Goal: Task Accomplishment & Management: Manage account settings

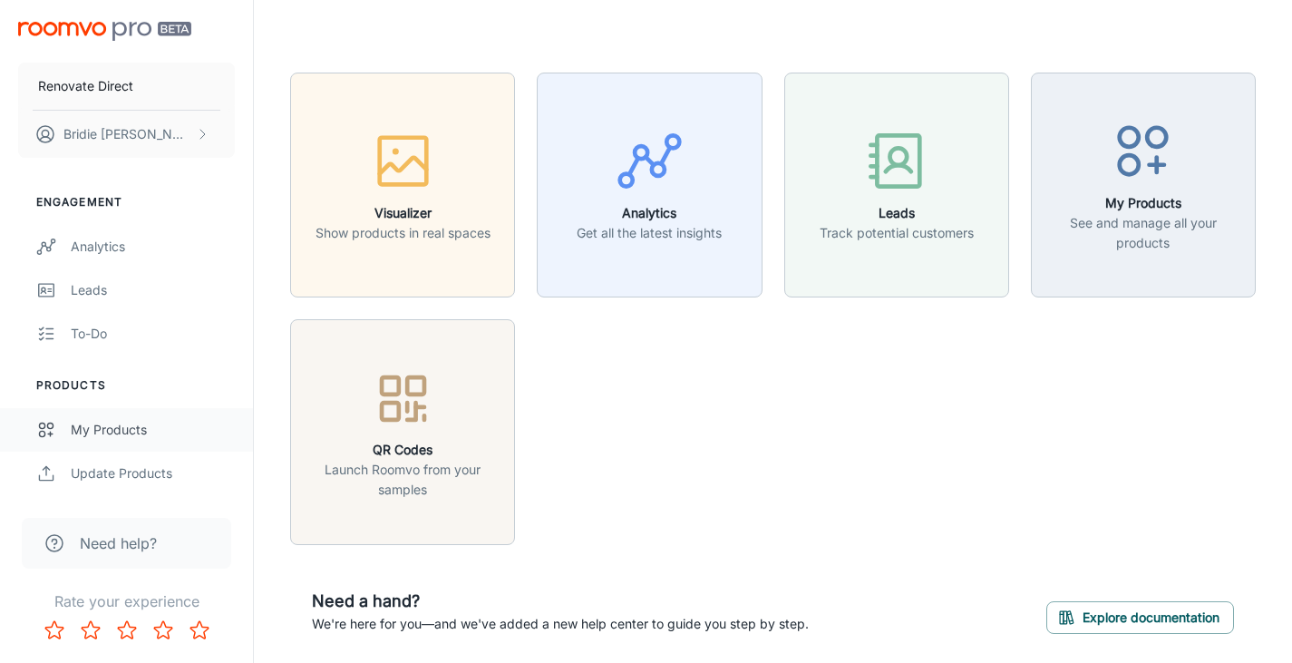
click at [90, 425] on div "My Products" at bounding box center [153, 430] width 164 height 20
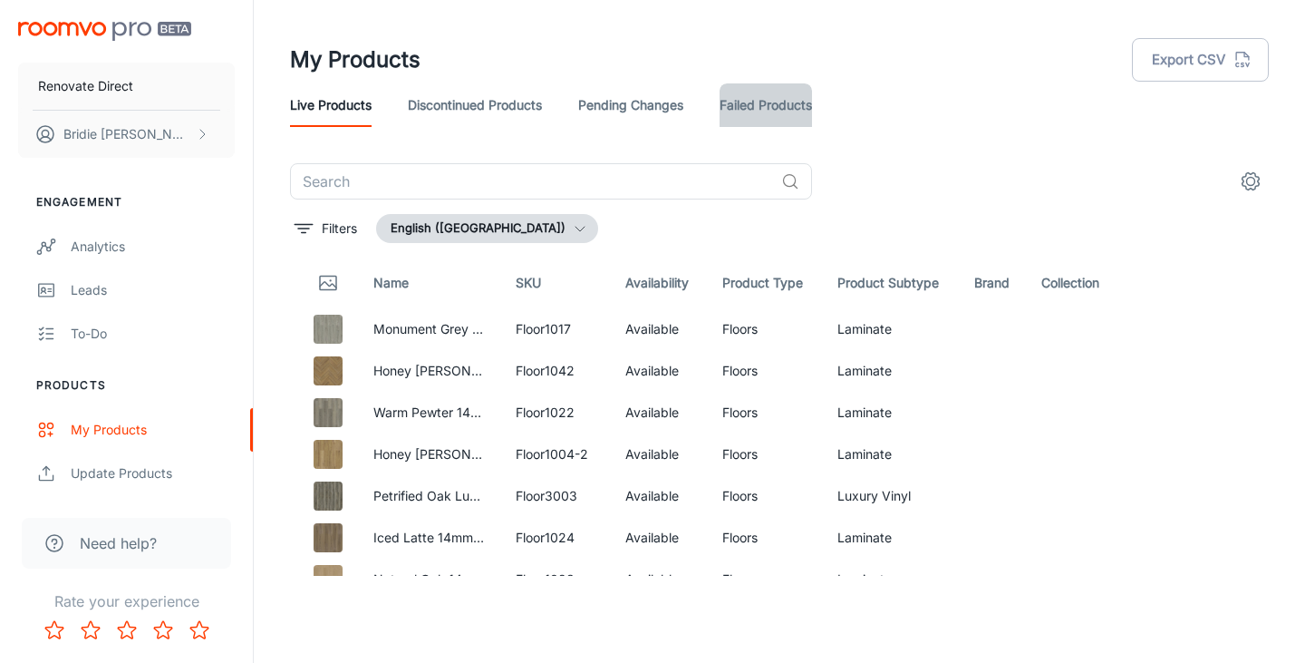
click at [751, 90] on link "Failed Products" at bounding box center [766, 105] width 92 height 44
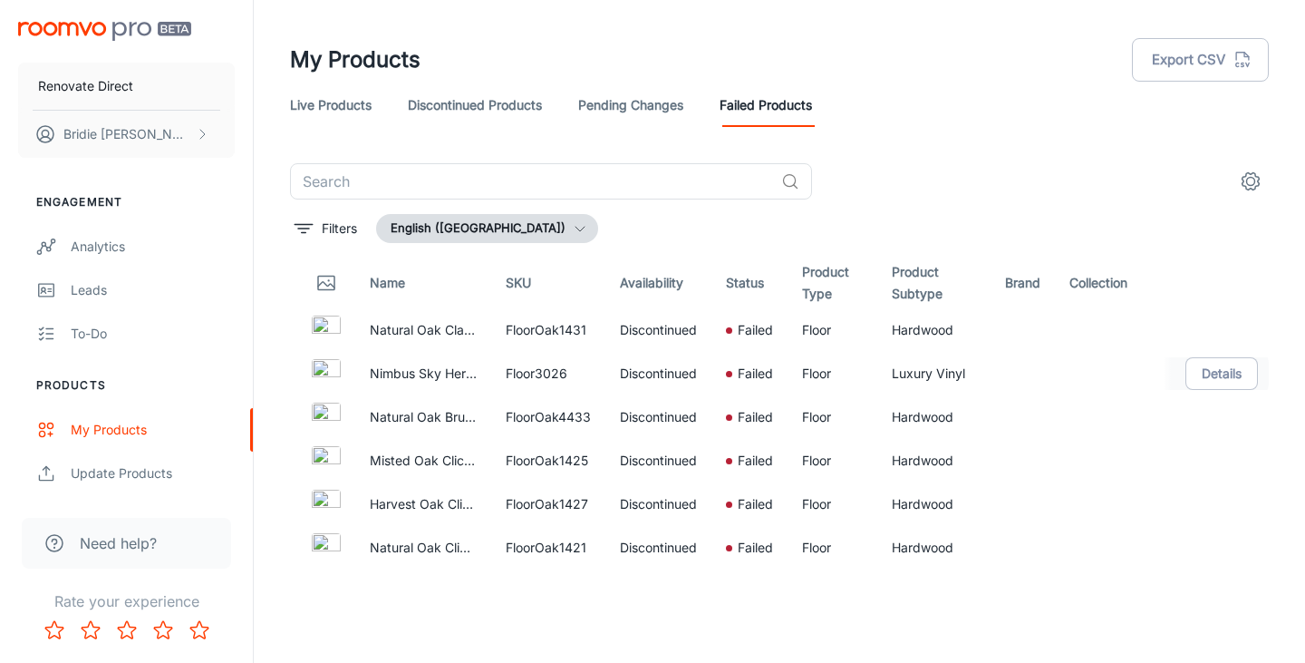
click at [747, 363] on p "Failed" at bounding box center [755, 373] width 35 height 20
click at [609, 109] on link "Pending Changes" at bounding box center [630, 105] width 105 height 44
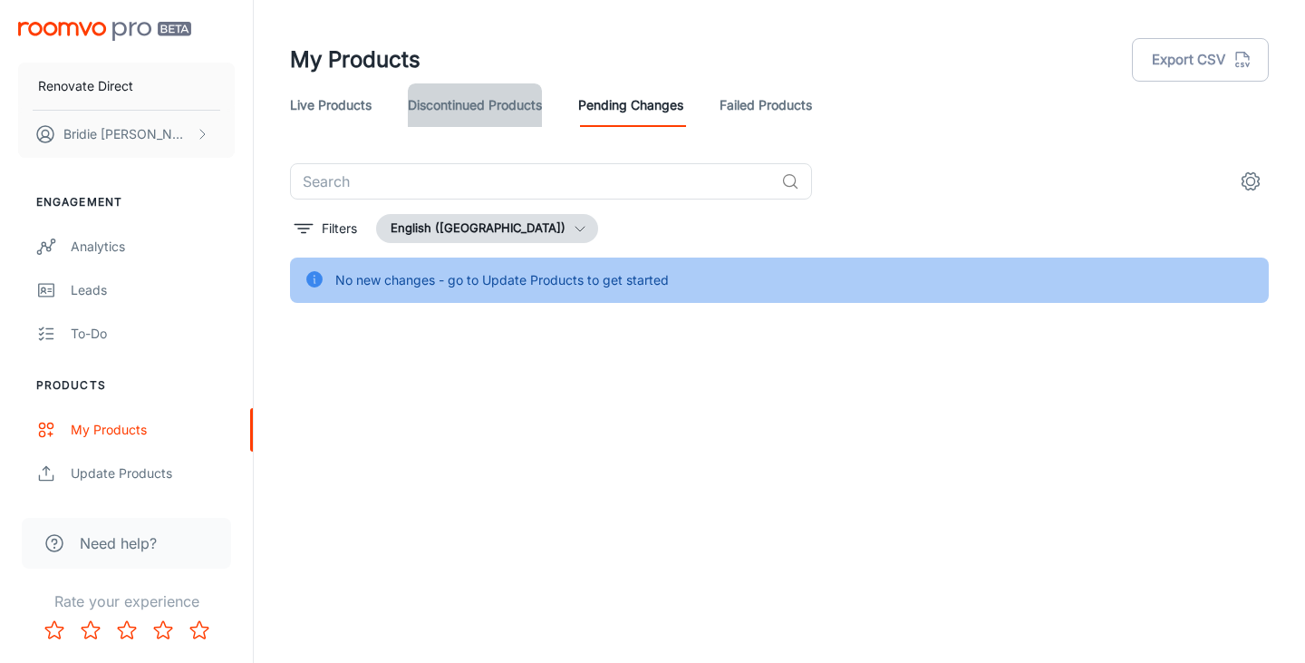
click at [444, 121] on link "Discontinued Products" at bounding box center [475, 105] width 134 height 44
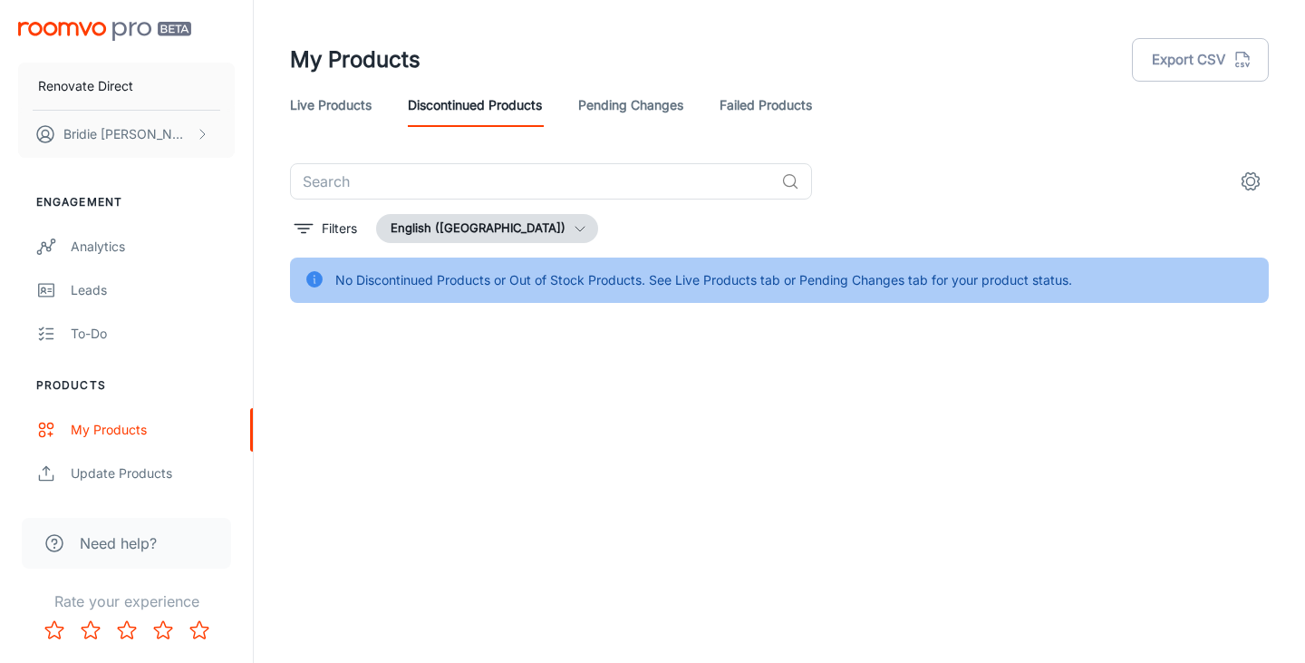
click at [768, 108] on link "Failed Products" at bounding box center [766, 105] width 92 height 44
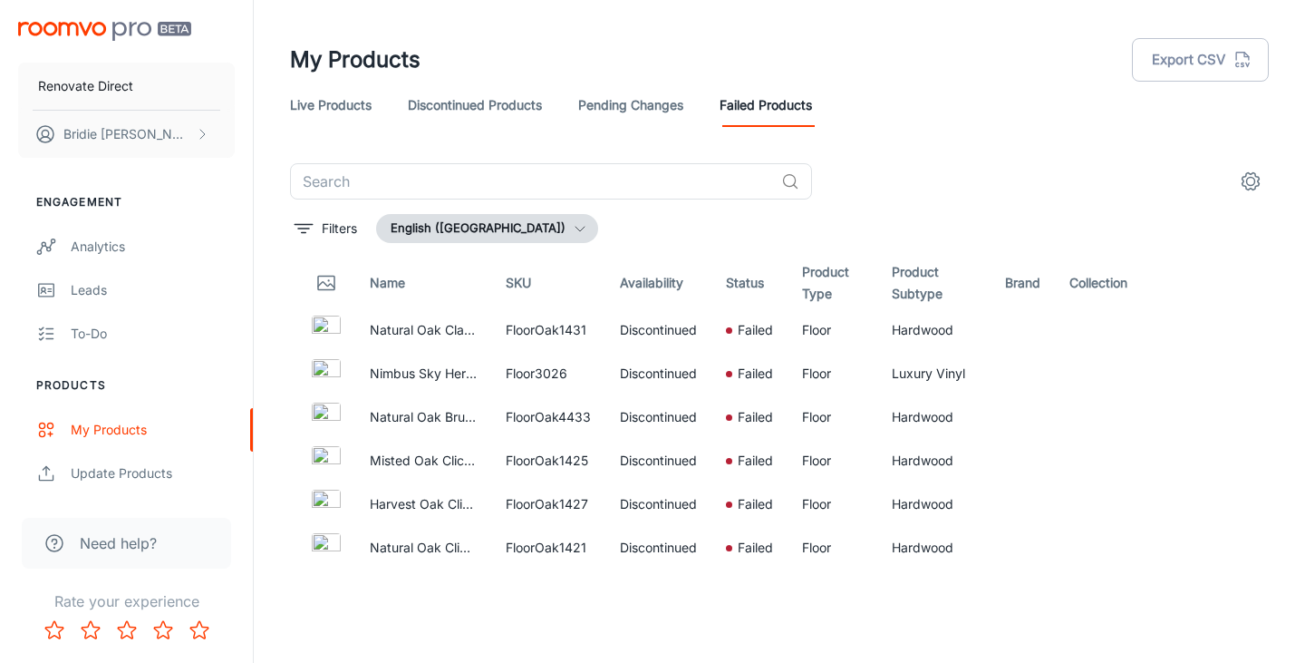
click at [614, 102] on link "Pending Changes" at bounding box center [630, 105] width 105 height 44
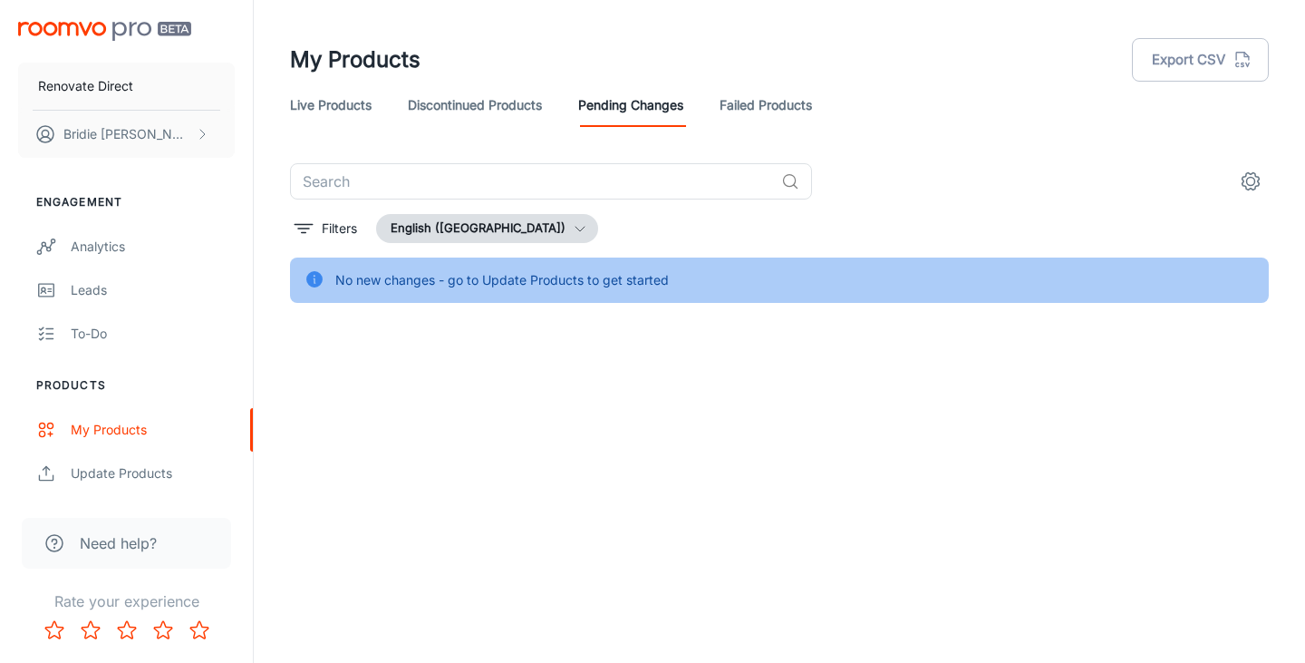
click at [471, 102] on link "Discontinued Products" at bounding box center [475, 105] width 134 height 44
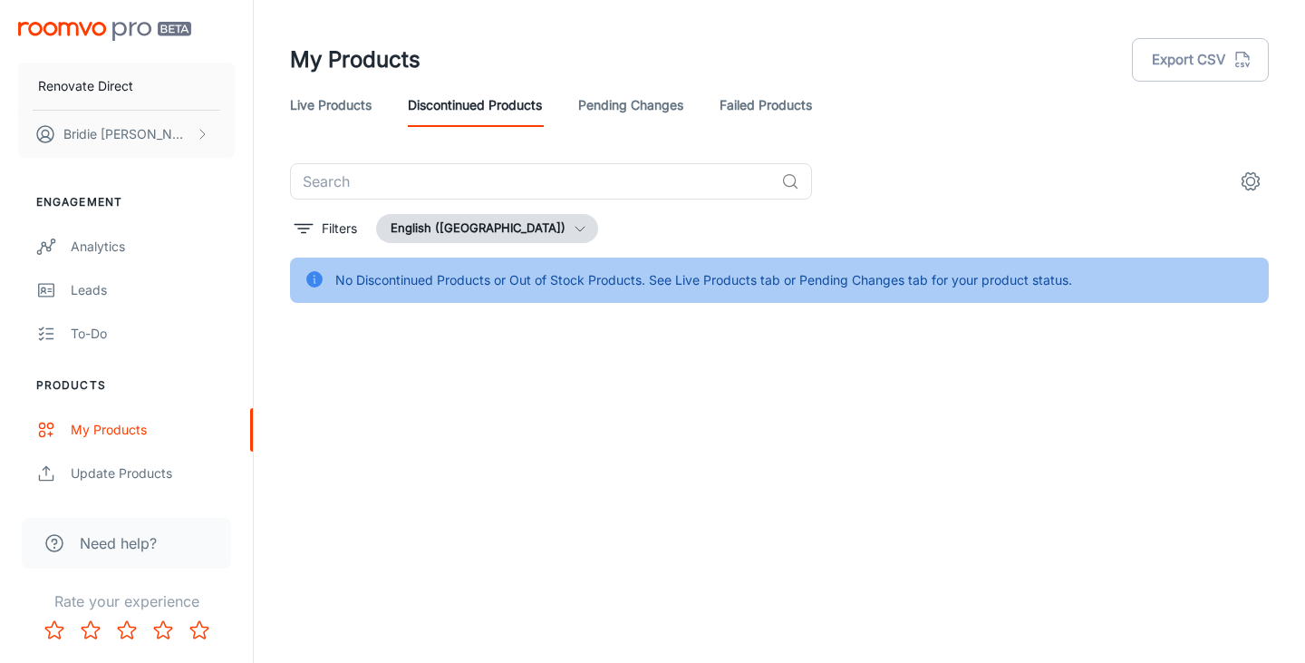
click at [337, 102] on link "Live Products" at bounding box center [331, 105] width 82 height 44
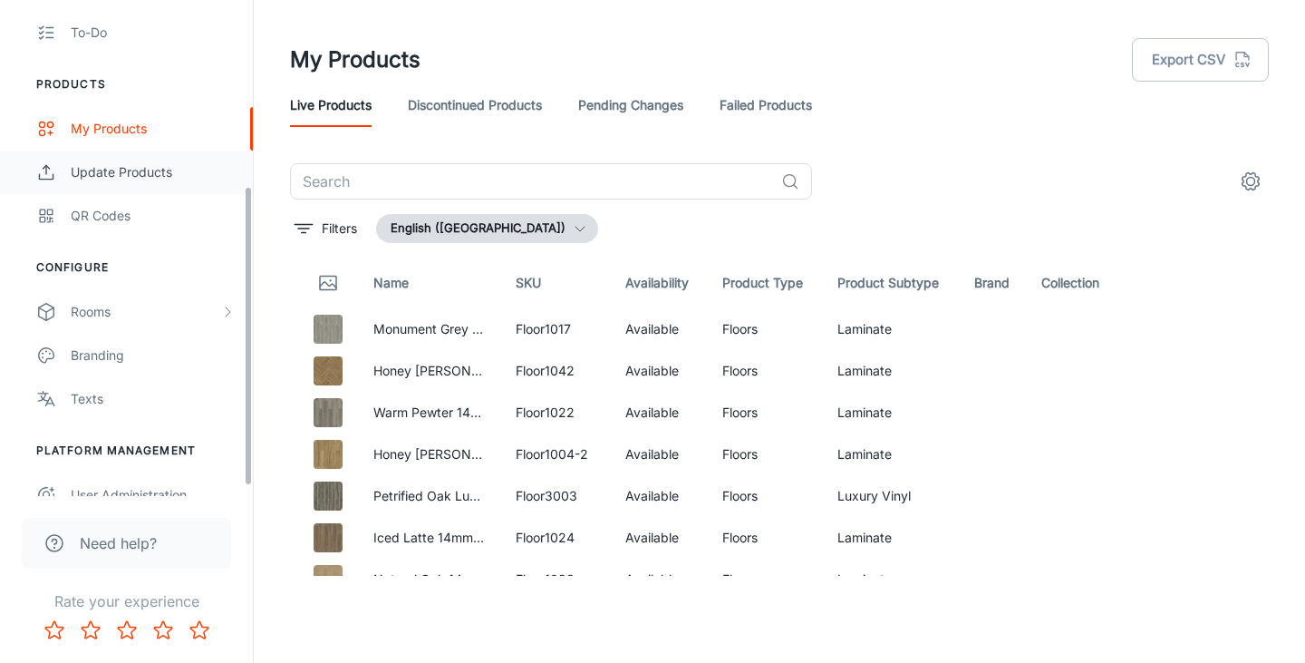
scroll to position [322, 0]
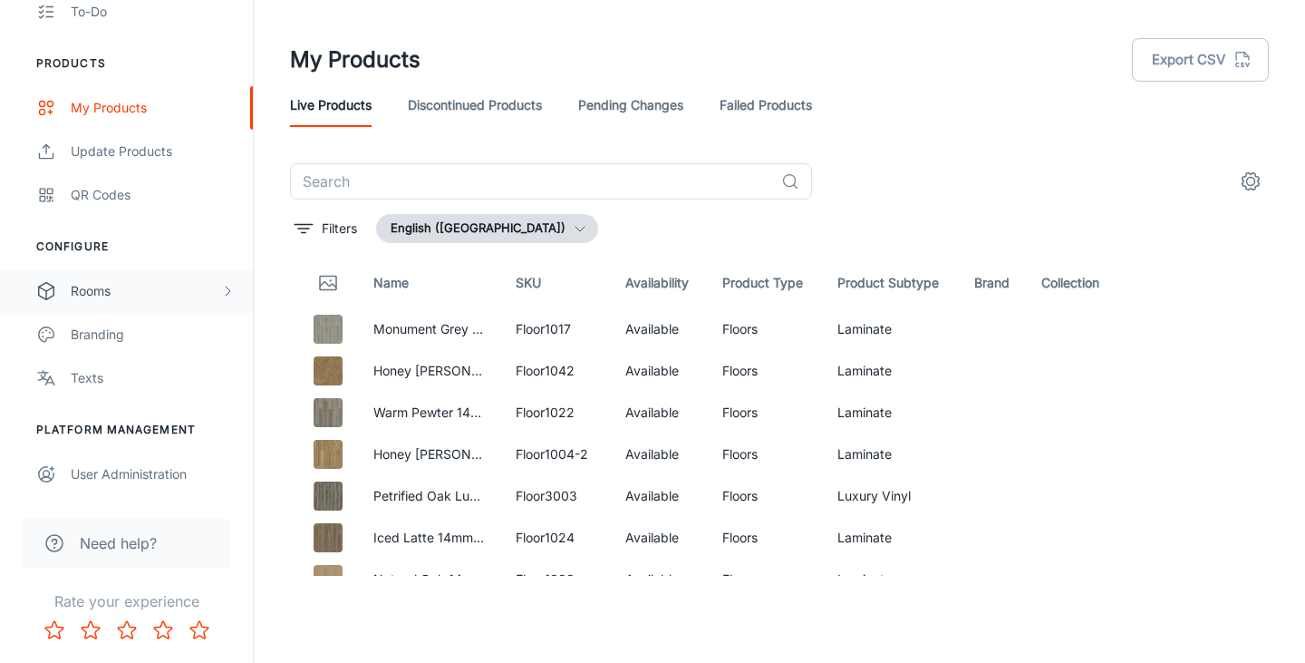
click at [93, 288] on div "Rooms" at bounding box center [146, 291] width 150 height 20
click at [123, 343] on div "My Rooms" at bounding box center [153, 335] width 164 height 20
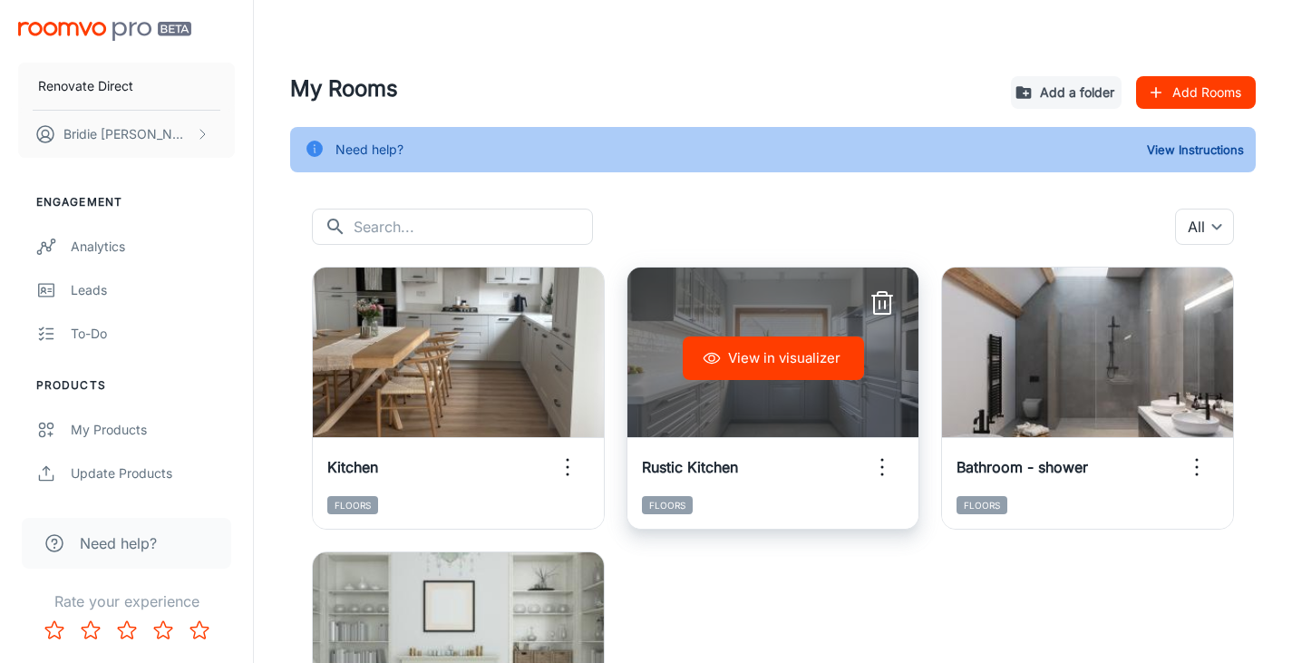
click at [884, 299] on icon "button" at bounding box center [881, 303] width 29 height 29
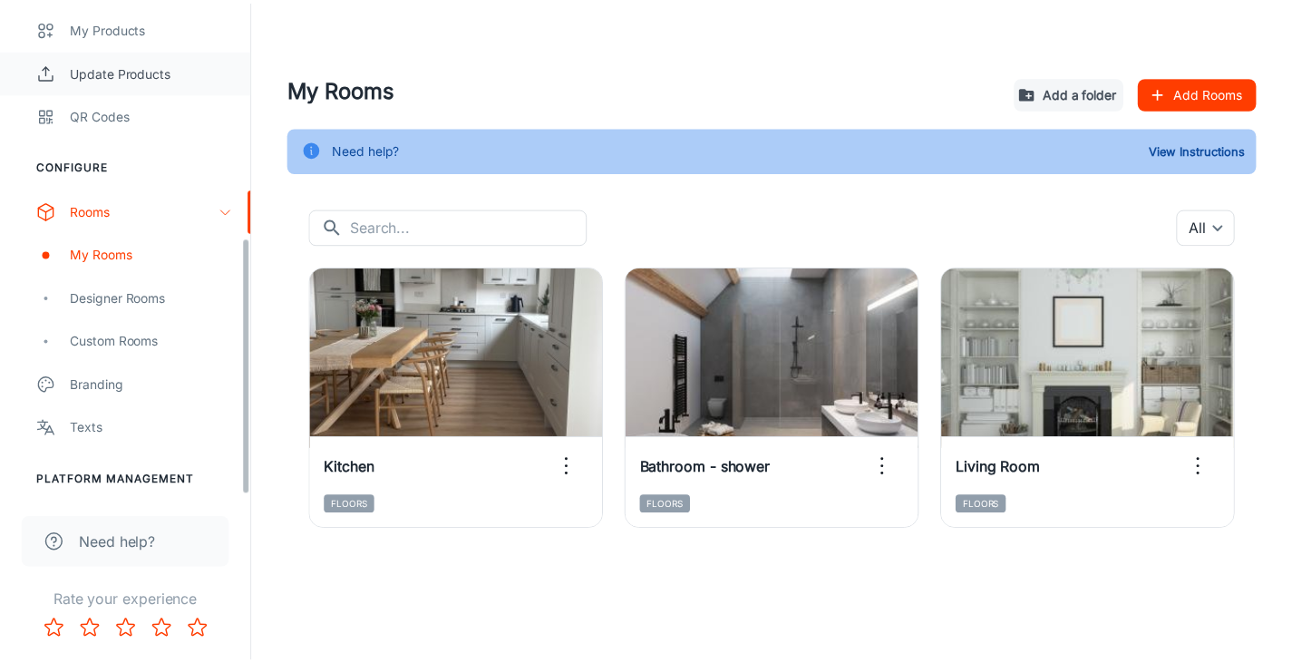
scroll to position [452, 0]
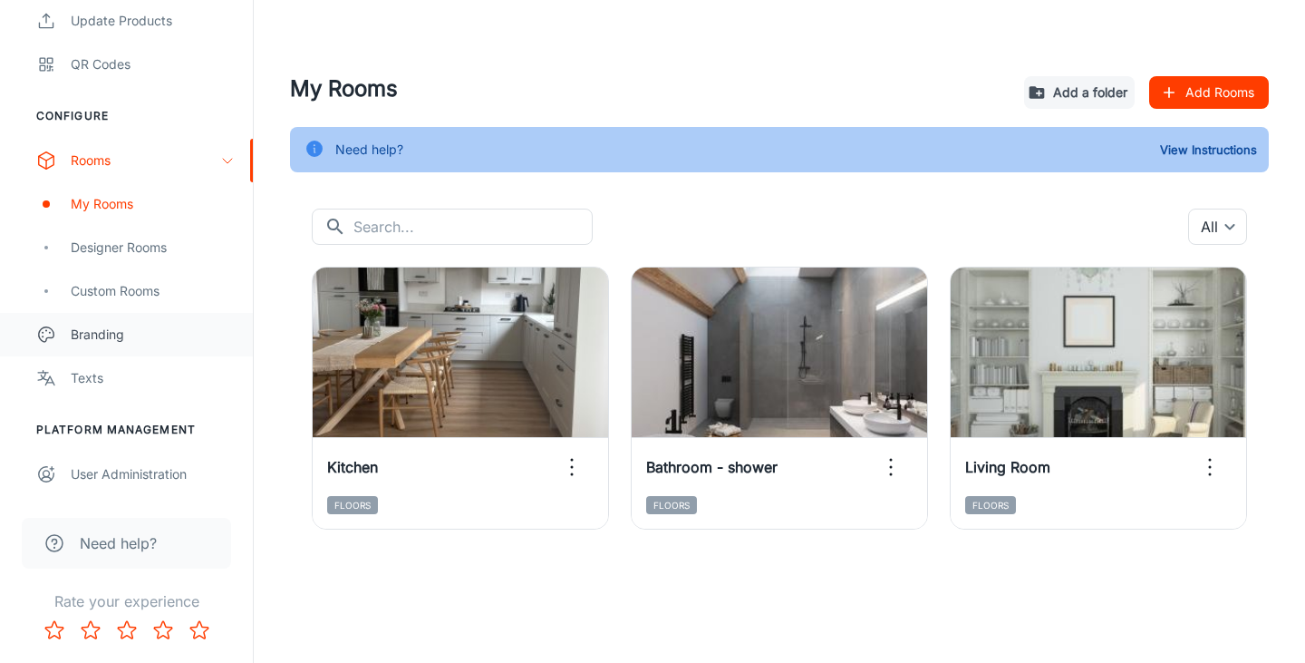
click at [82, 343] on div "Branding" at bounding box center [153, 335] width 164 height 20
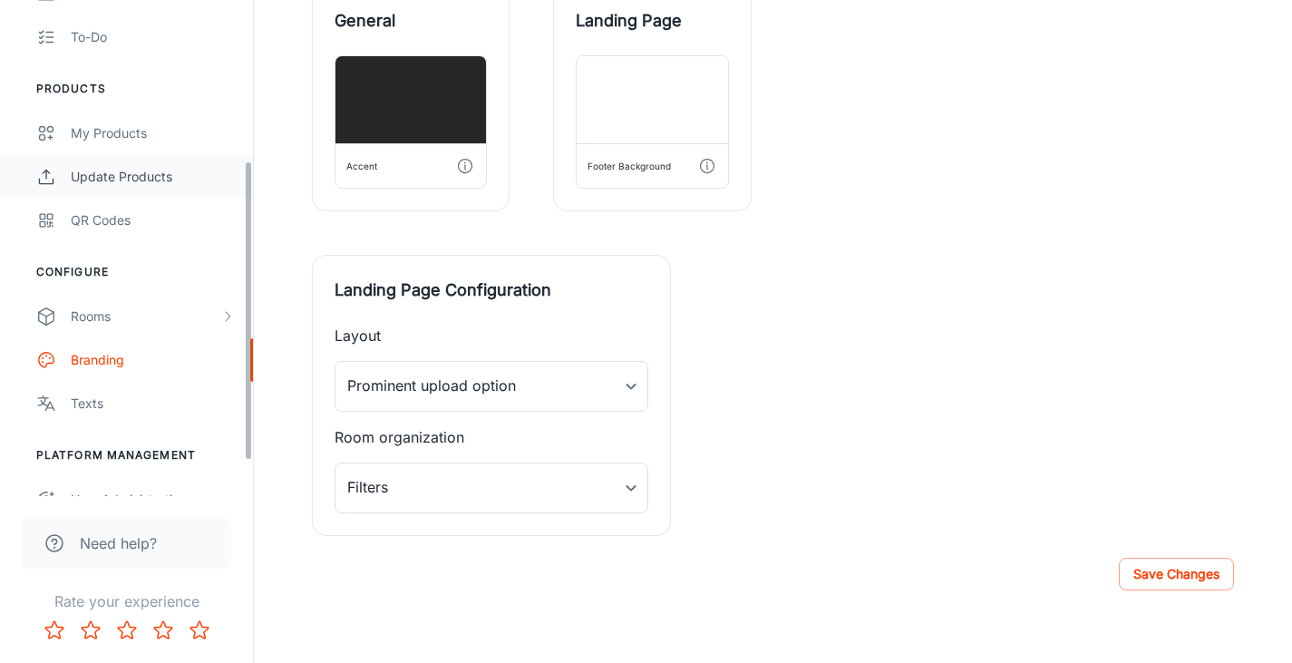
scroll to position [322, 0]
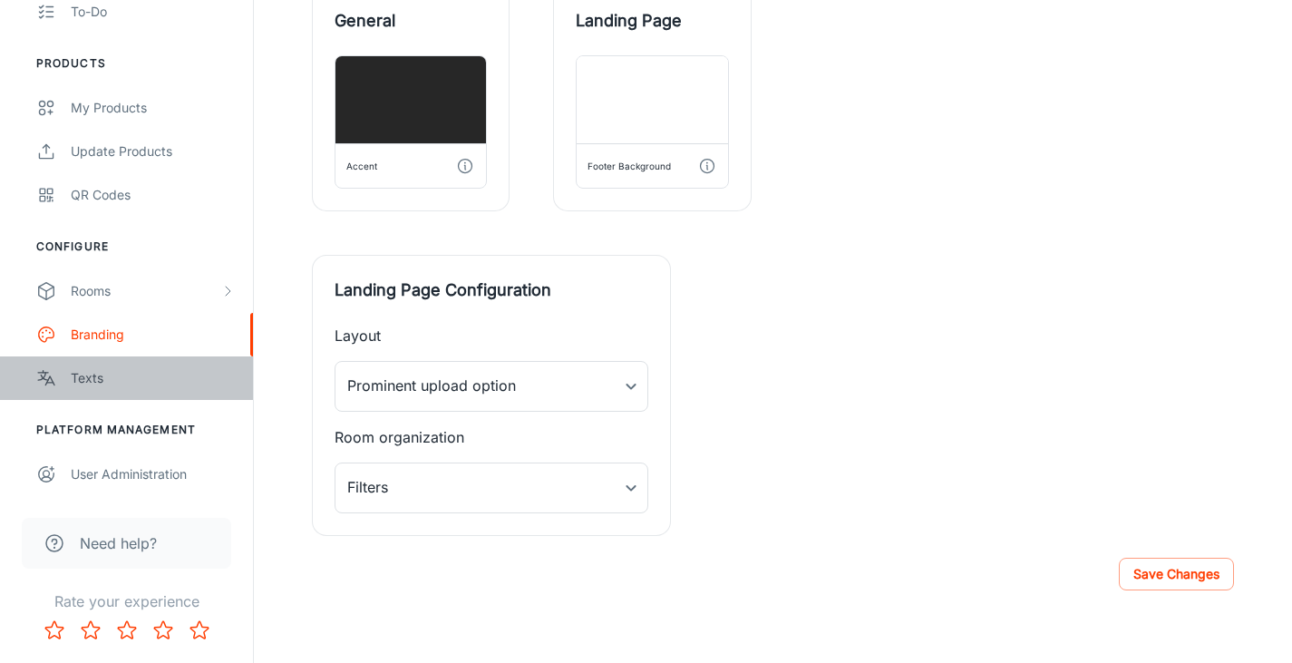
click at [82, 383] on div "Texts" at bounding box center [153, 378] width 164 height 20
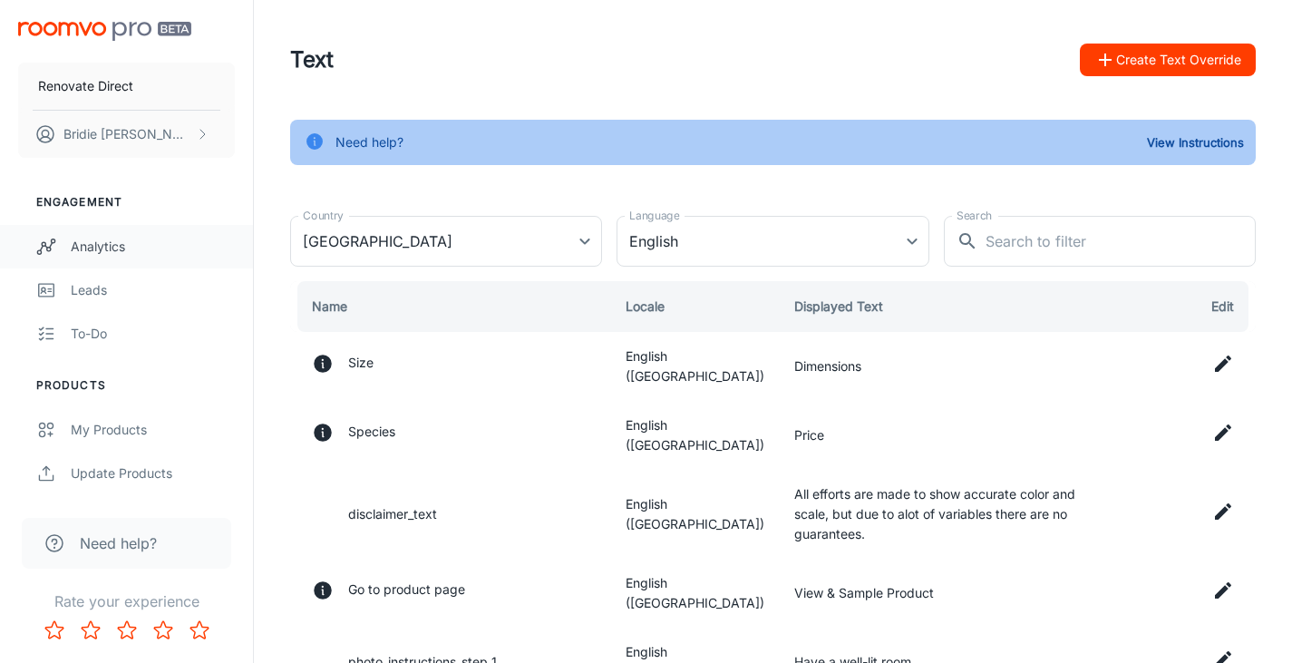
click at [100, 244] on div "Analytics" at bounding box center [153, 247] width 164 height 20
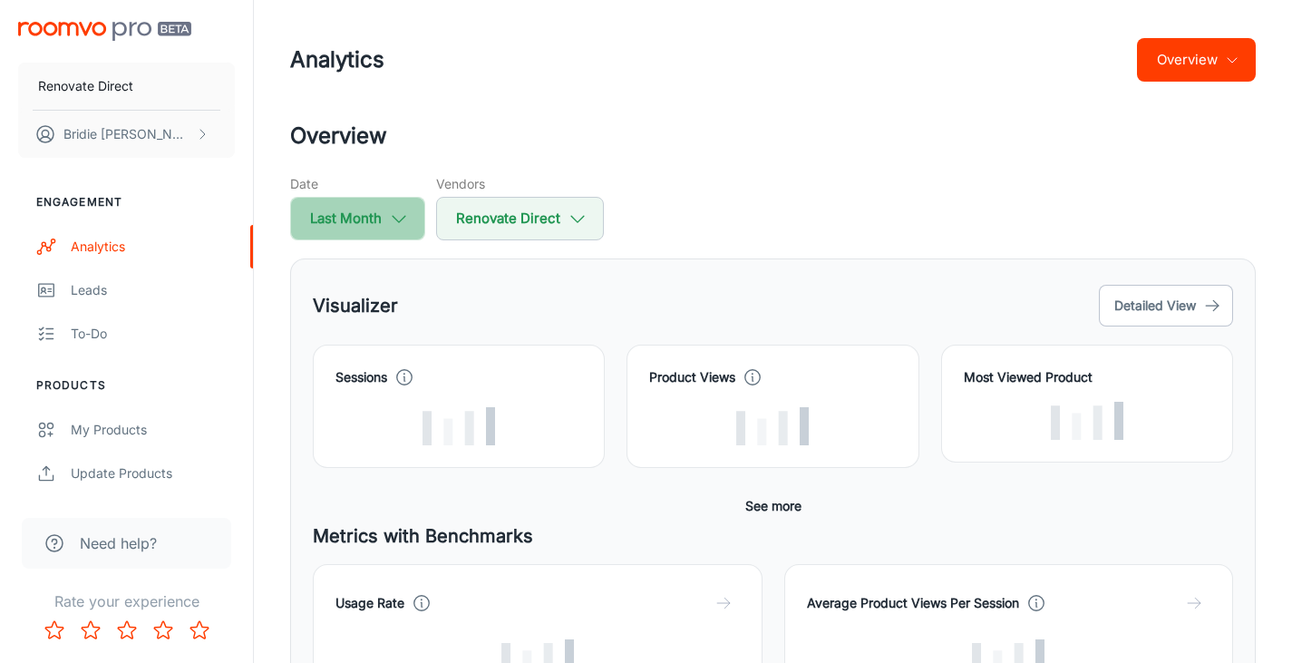
click at [360, 230] on button "Last Month" at bounding box center [357, 219] width 135 height 44
select select "8"
select select "2025"
select select "8"
select select "2025"
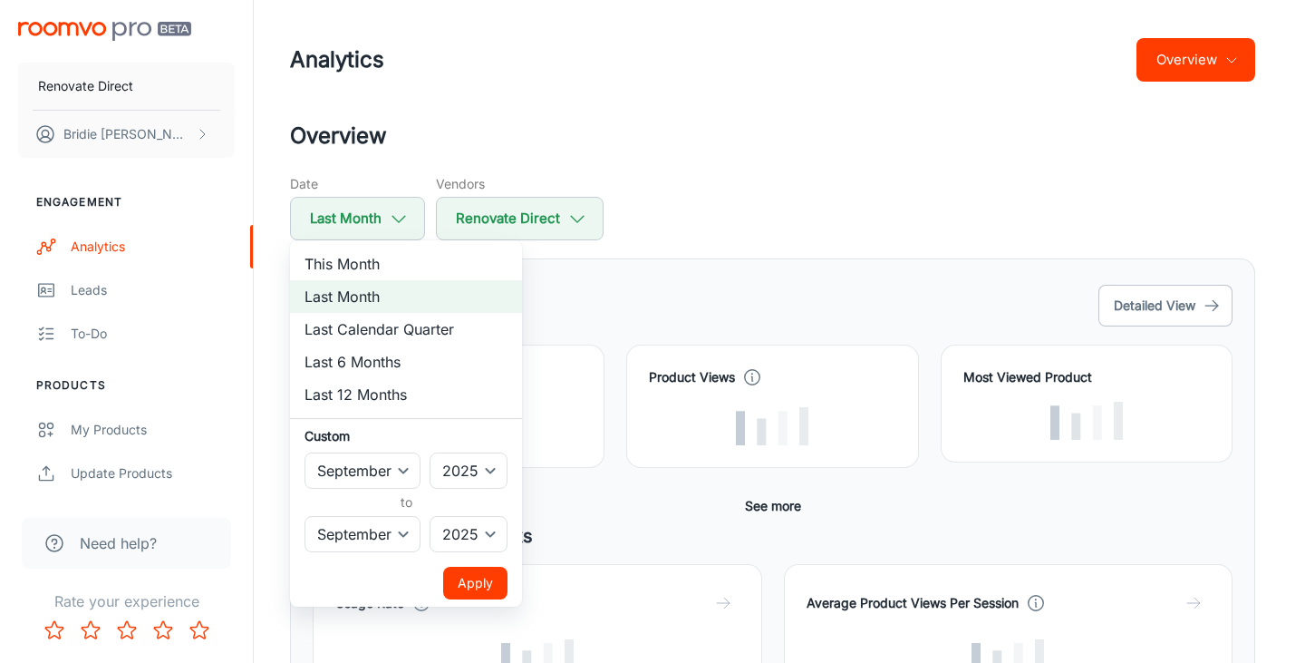
click at [372, 257] on li "This Month" at bounding box center [406, 263] width 232 height 33
select select "9"
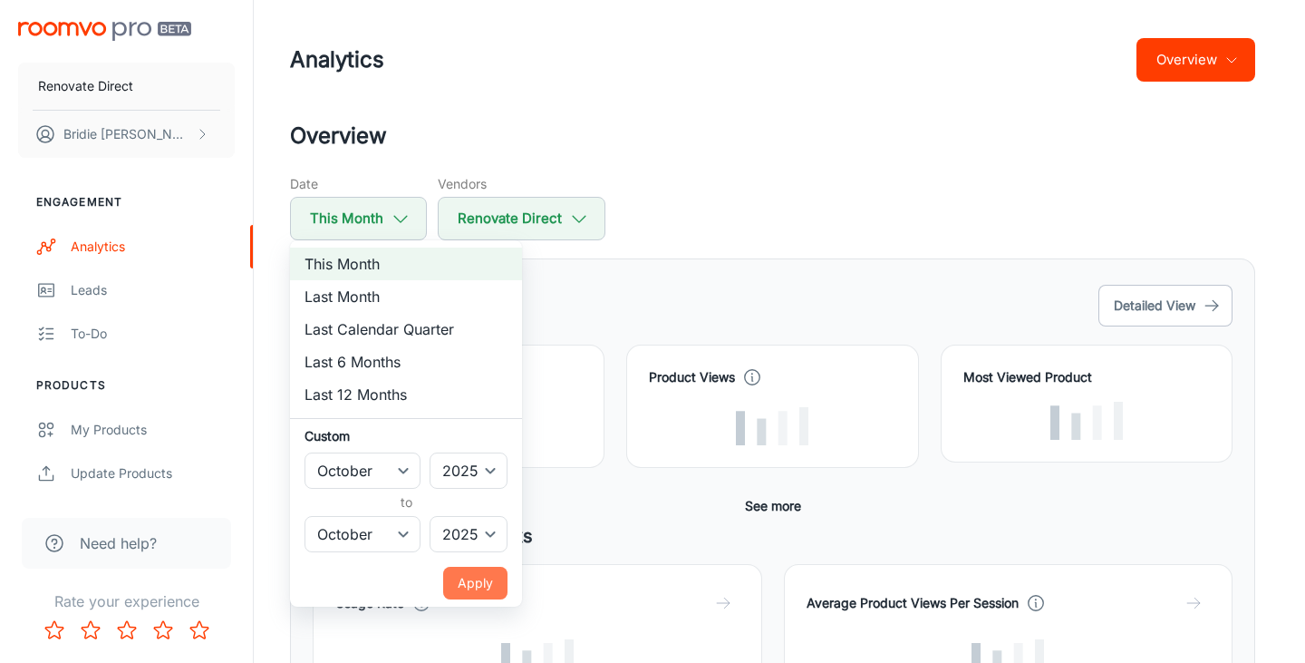
click at [487, 586] on button "Apply" at bounding box center [475, 583] width 64 height 33
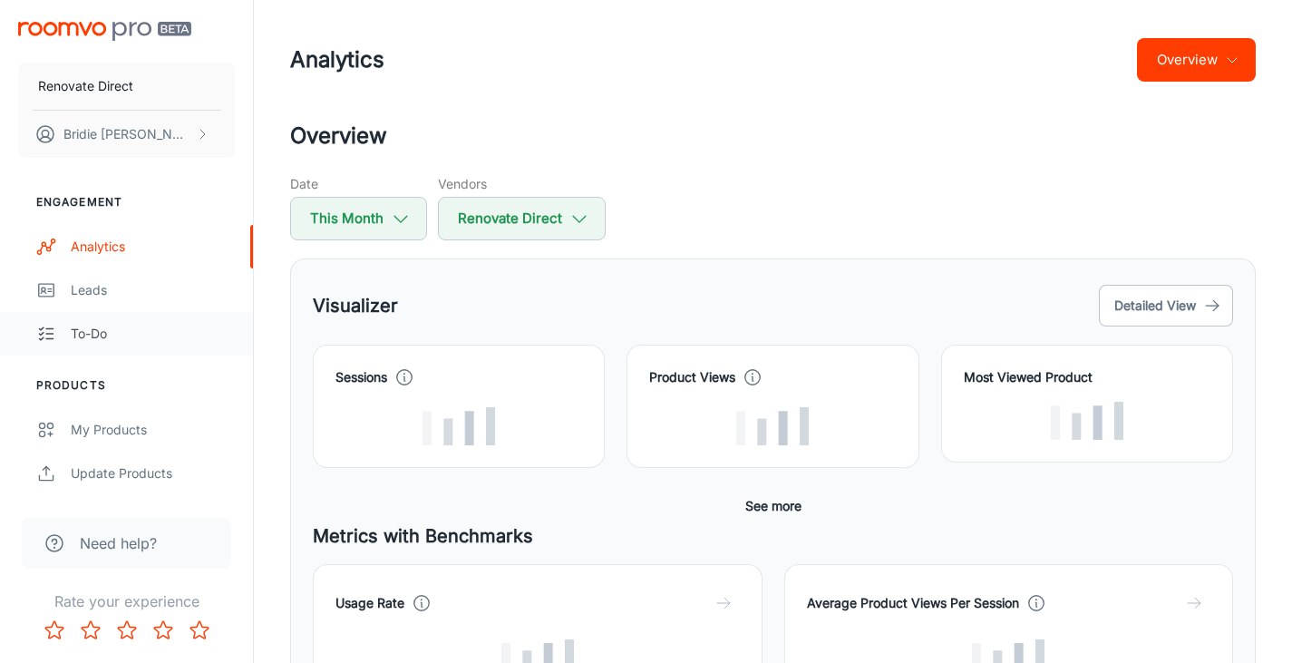
click at [92, 330] on div "To-do" at bounding box center [153, 334] width 164 height 20
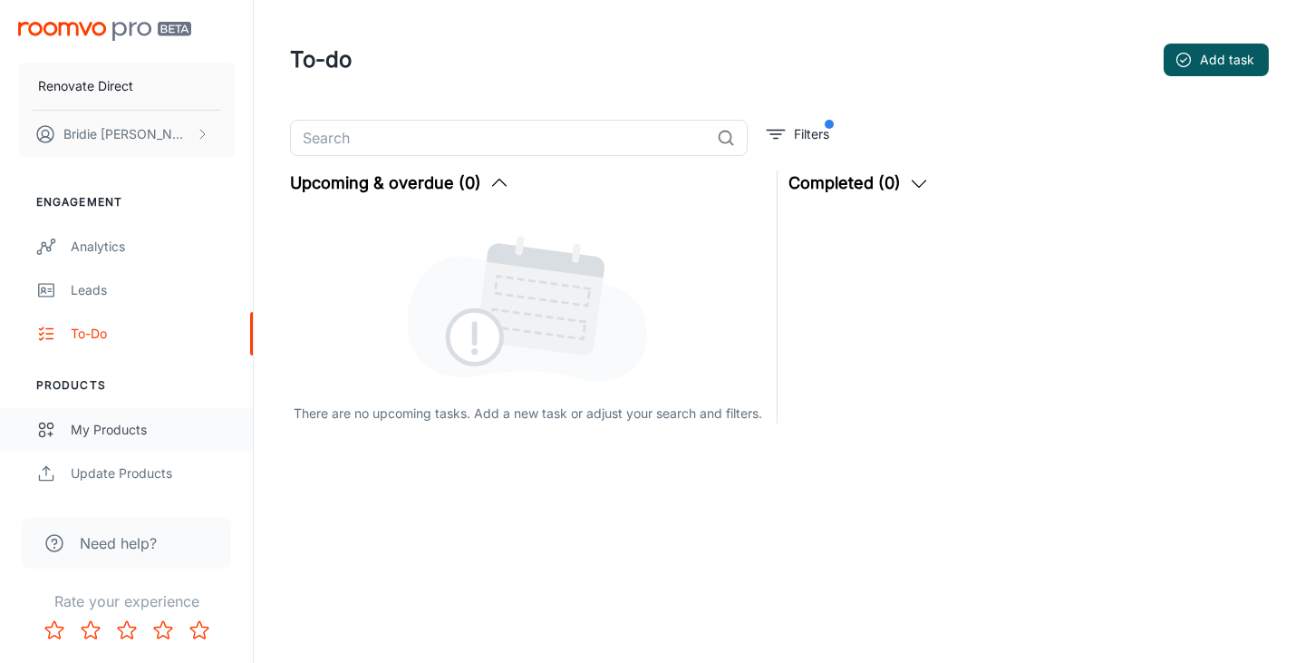
click at [96, 432] on div "My Products" at bounding box center [153, 430] width 164 height 20
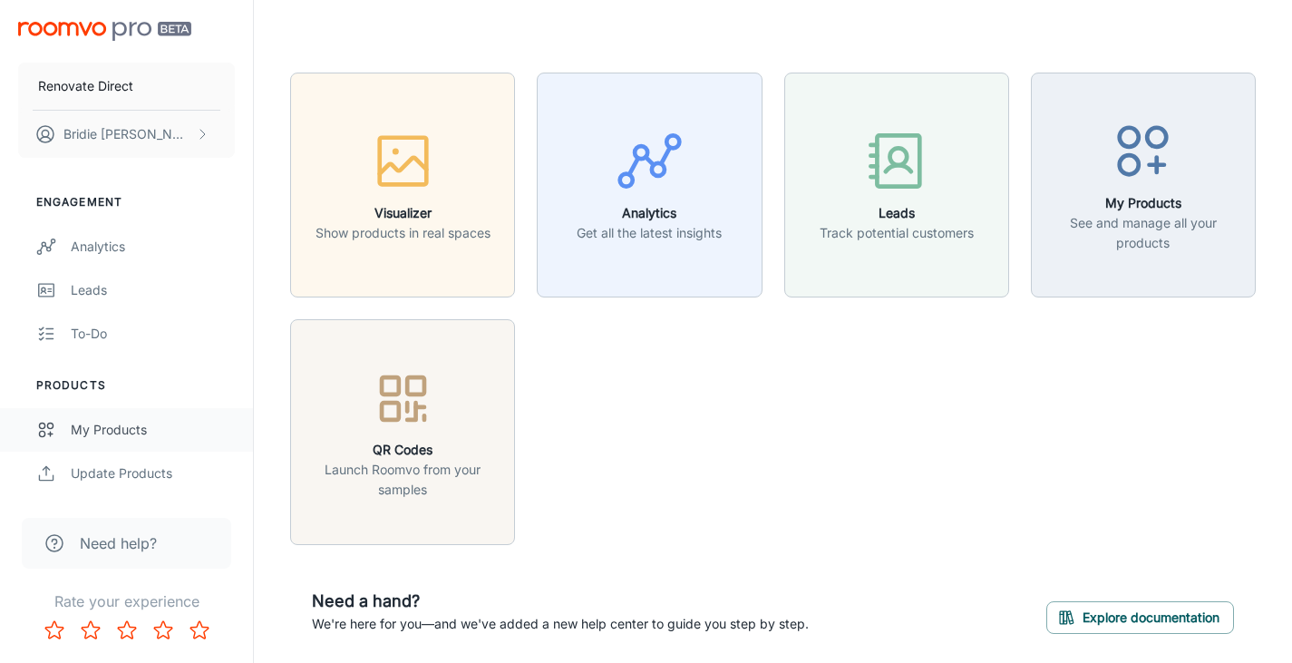
click at [110, 425] on div "My Products" at bounding box center [153, 430] width 164 height 20
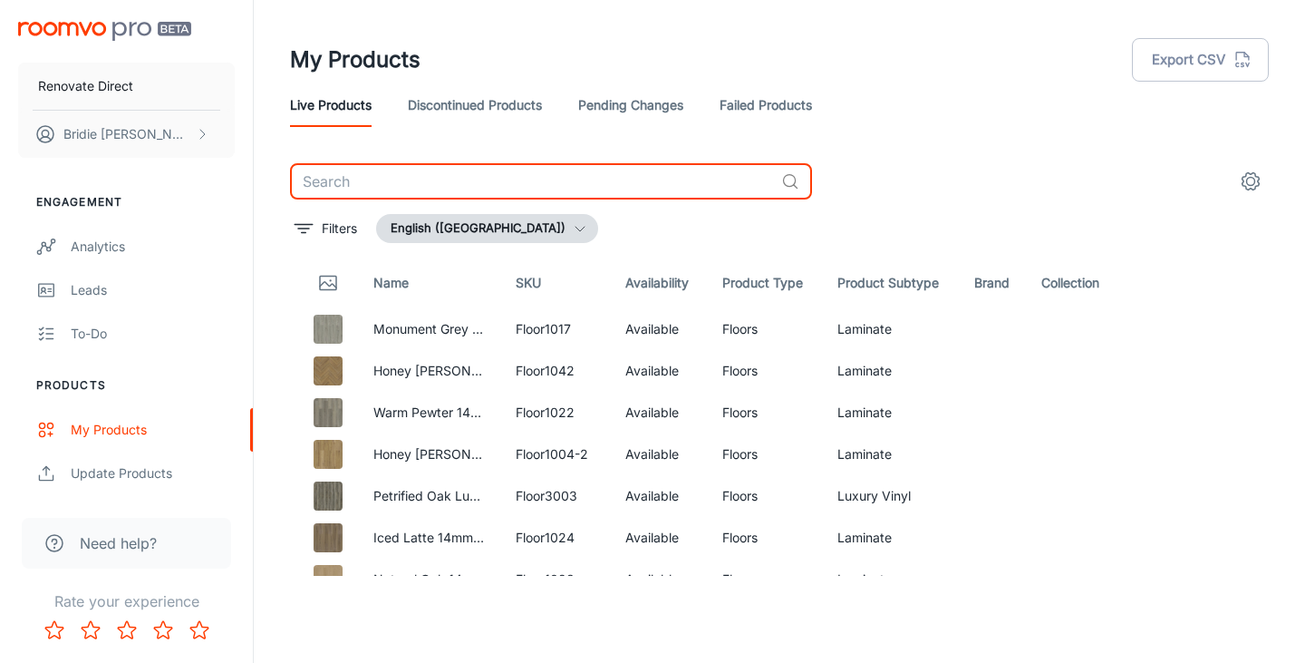
click at [351, 179] on input "text" at bounding box center [532, 181] width 484 height 36
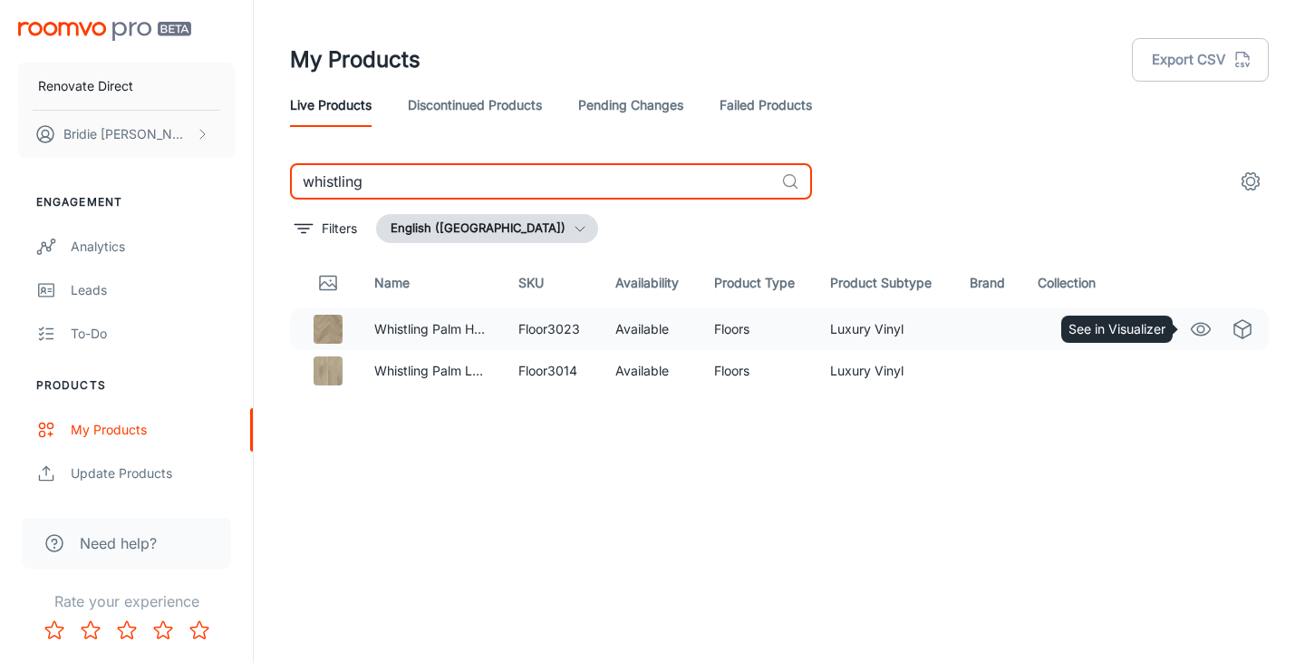
type input "whistling"
click at [1197, 330] on circle "See in Visualizer" at bounding box center [1200, 328] width 7 height 7
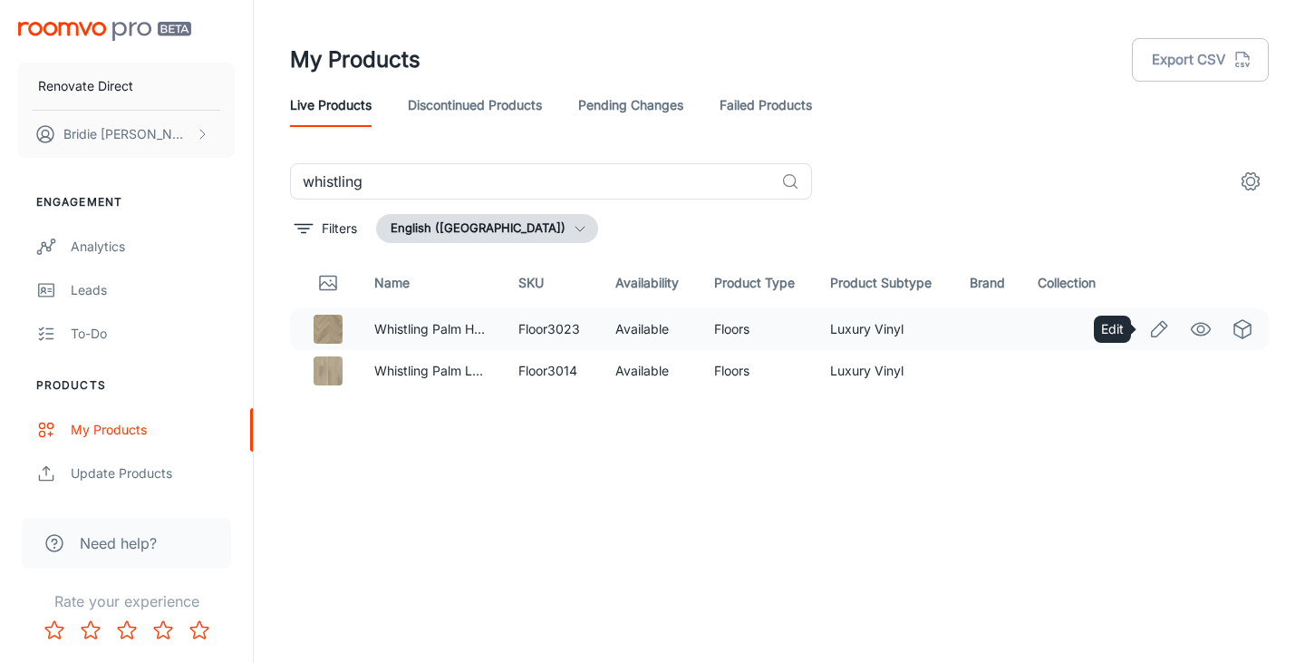
click at [1155, 327] on icon "Edit" at bounding box center [1160, 329] width 22 height 22
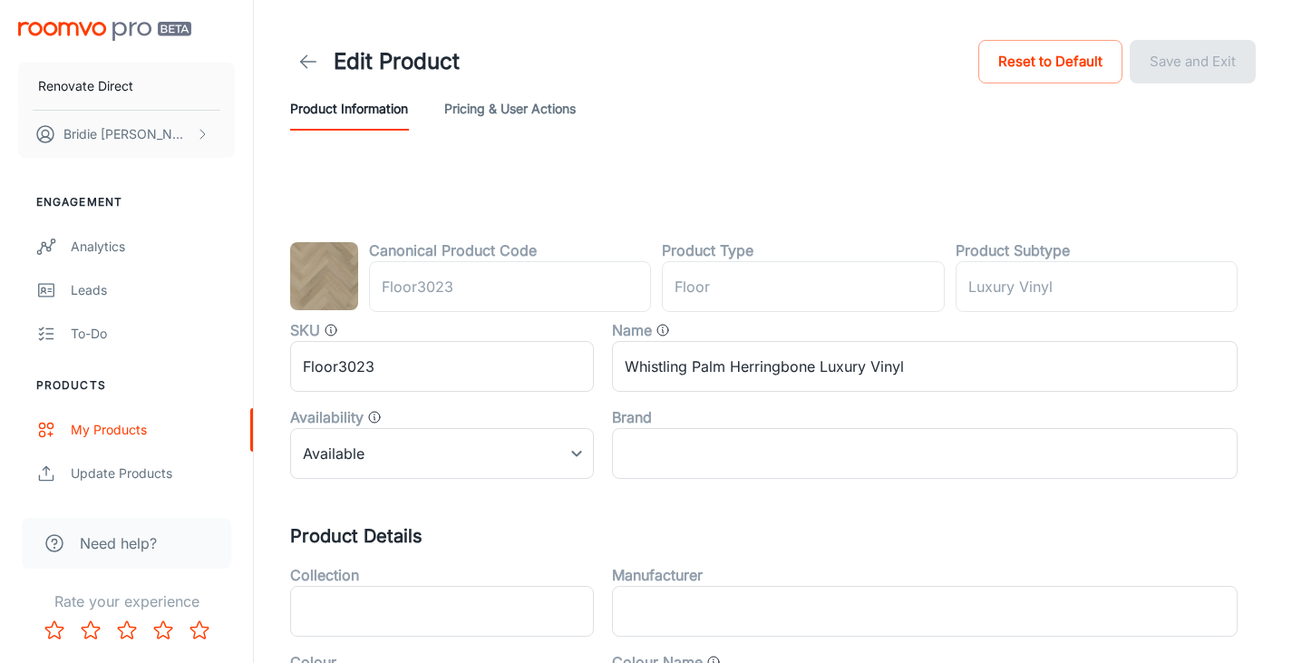
click at [473, 106] on button "Pricing & User Actions" at bounding box center [509, 109] width 131 height 44
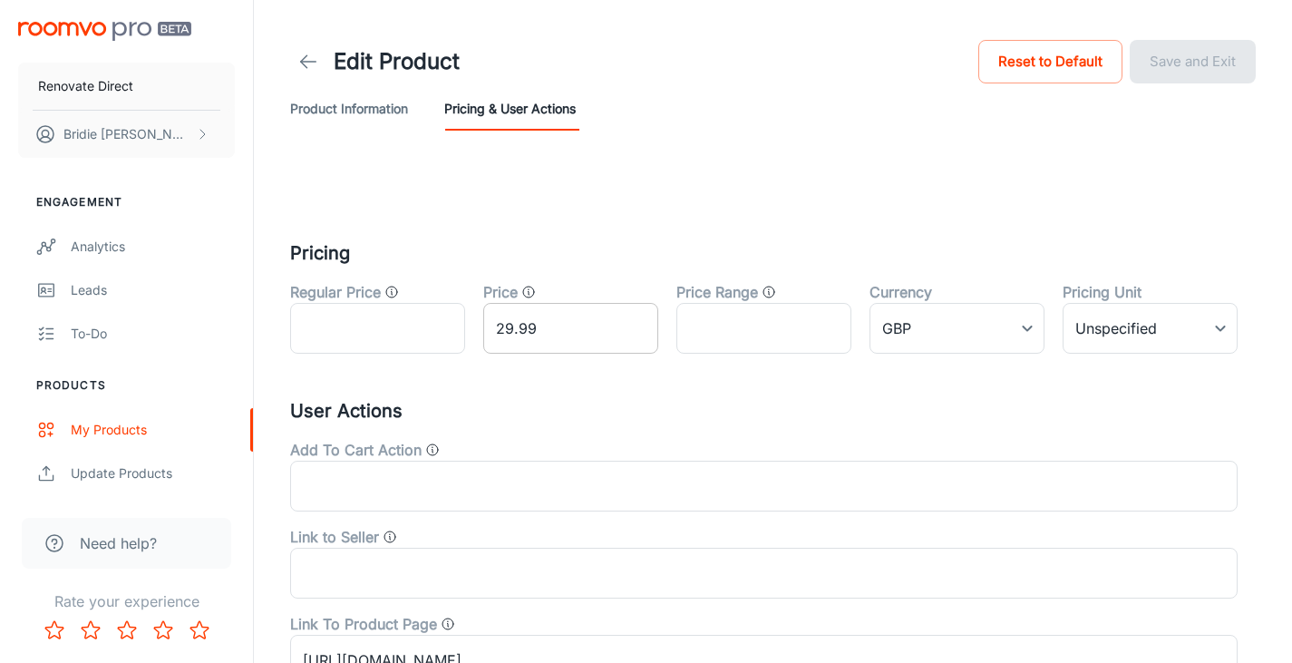
click at [533, 331] on input "29.99" at bounding box center [570, 328] width 175 height 51
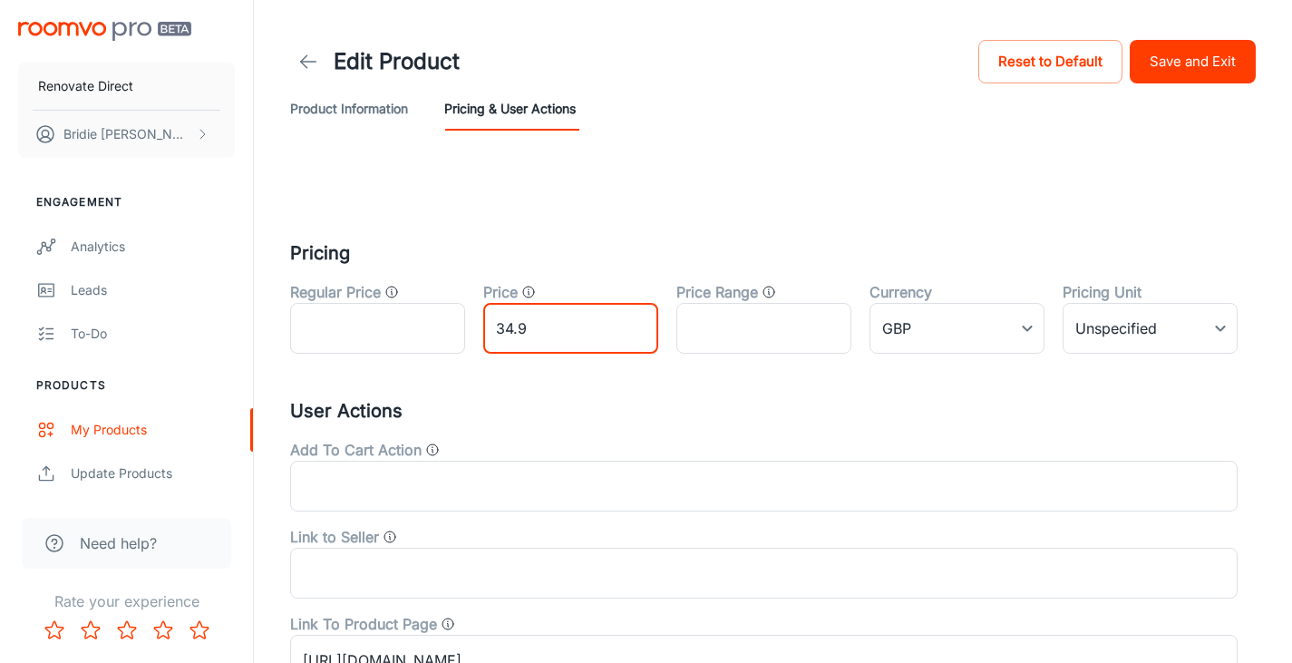
type input "34.99"
click at [1199, 58] on button "Save and Exit" at bounding box center [1192, 62] width 126 height 44
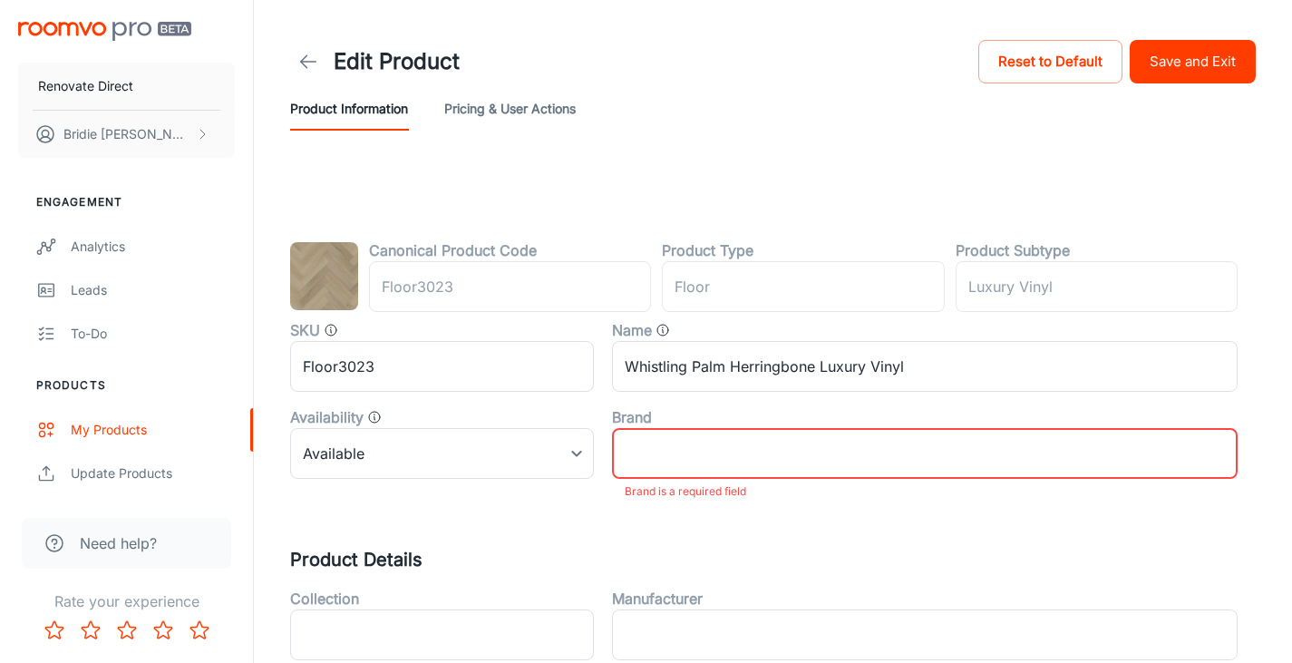
click at [1197, 65] on button "Save and Exit" at bounding box center [1192, 62] width 126 height 44
click at [306, 63] on icon at bounding box center [308, 62] width 22 height 22
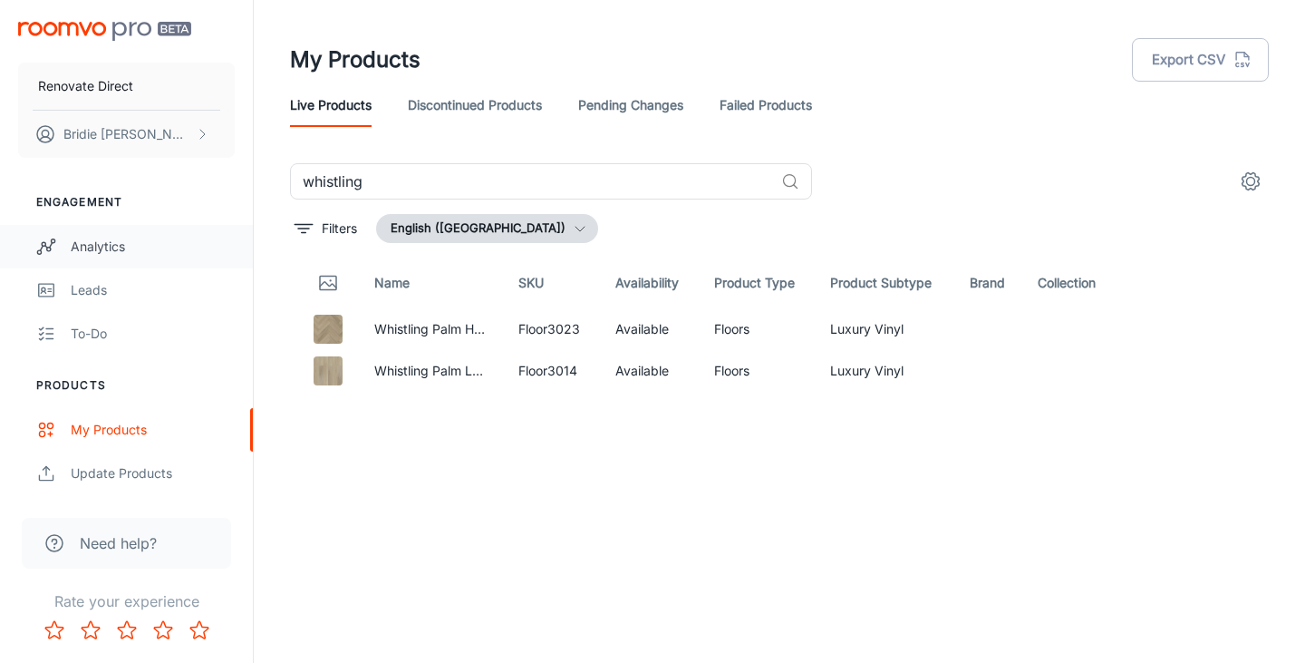
click at [74, 241] on div "Analytics" at bounding box center [153, 247] width 164 height 20
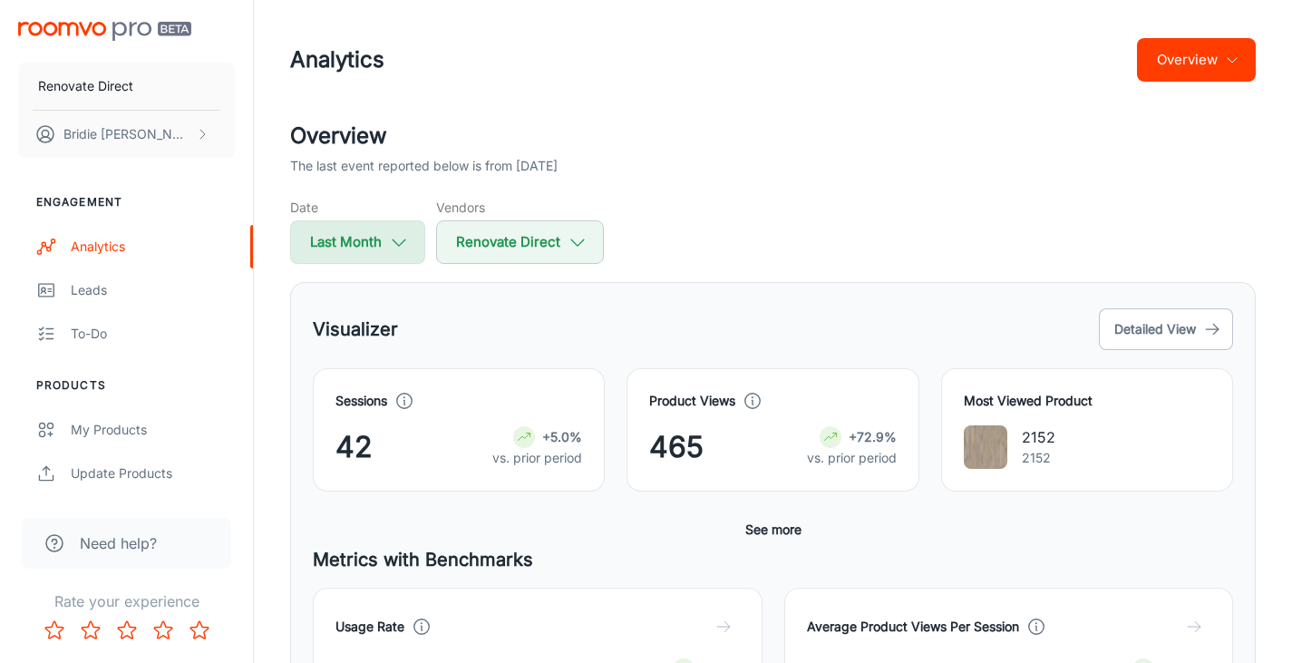
click at [386, 241] on button "Last Month" at bounding box center [357, 242] width 135 height 44
select select "8"
select select "2025"
select select "8"
select select "2025"
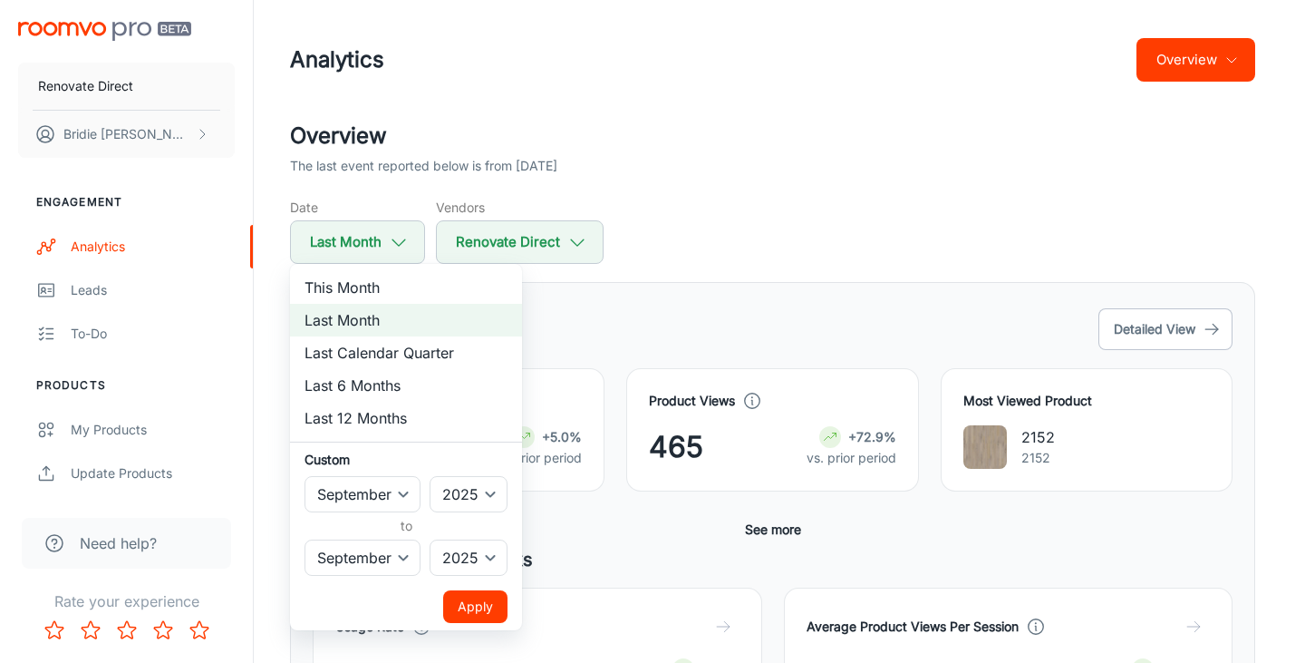
click at [400, 294] on li "This Month" at bounding box center [406, 287] width 232 height 33
select select "9"
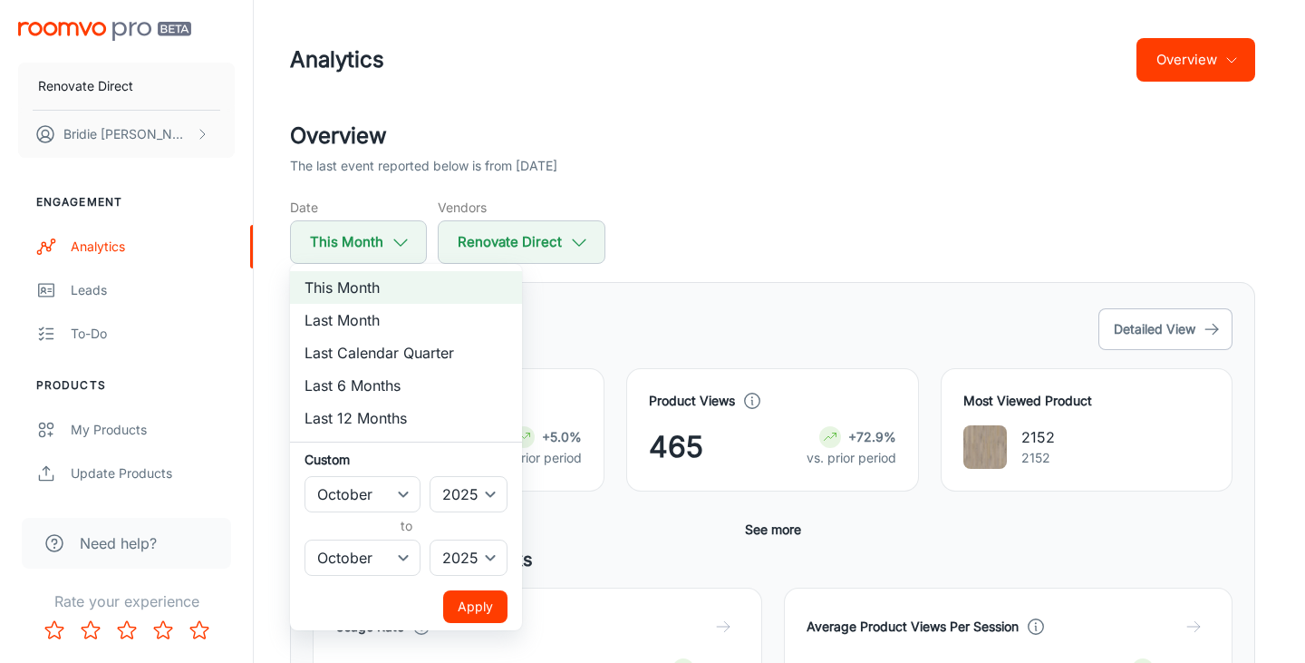
click at [476, 603] on button "Apply" at bounding box center [475, 606] width 64 height 33
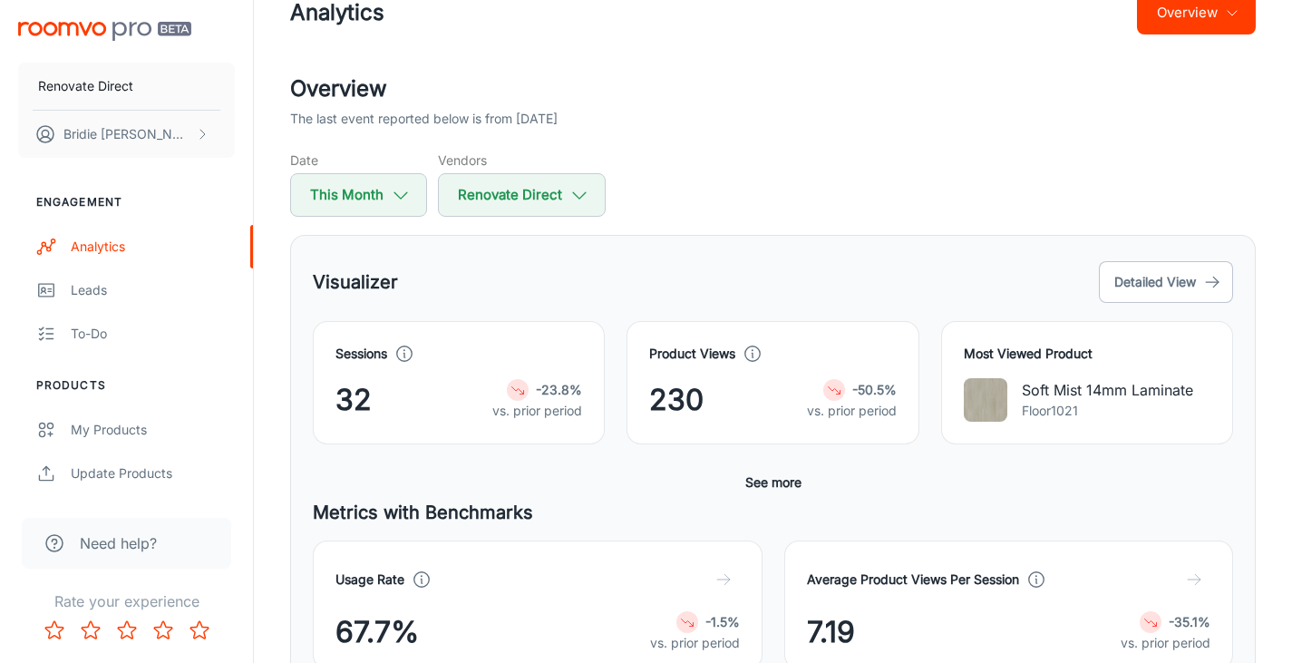
scroll to position [45, 0]
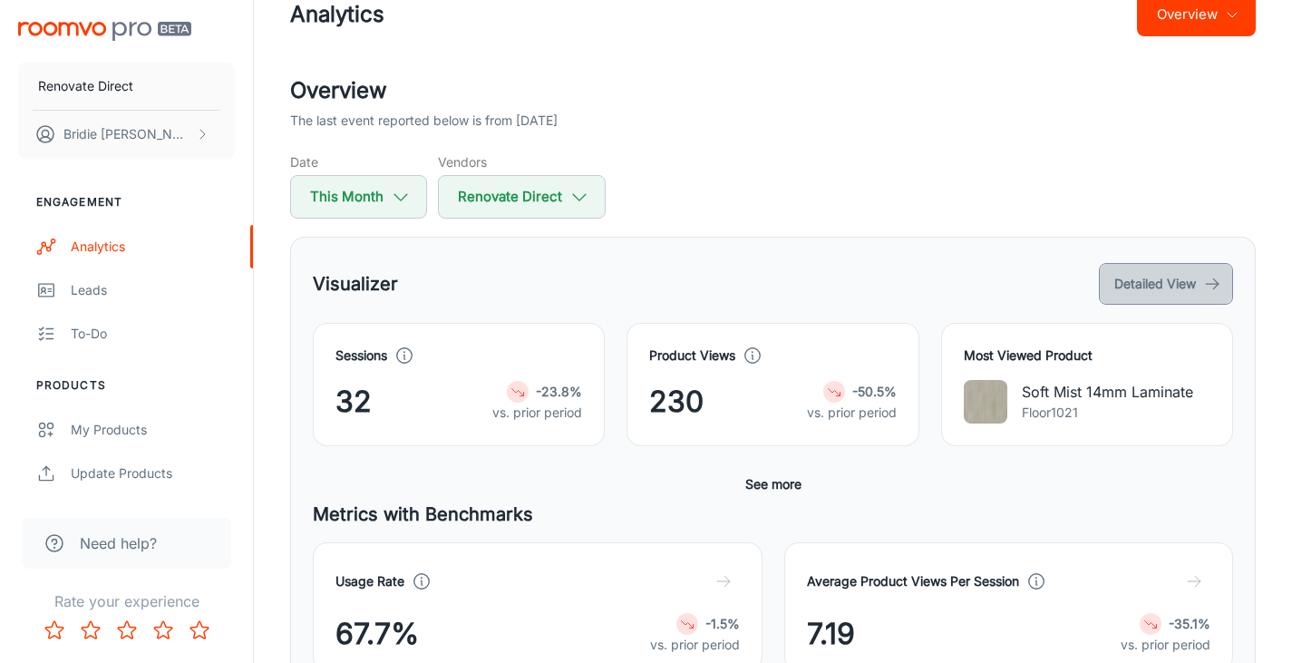
click at [1151, 287] on button "Detailed View" at bounding box center [1166, 284] width 134 height 42
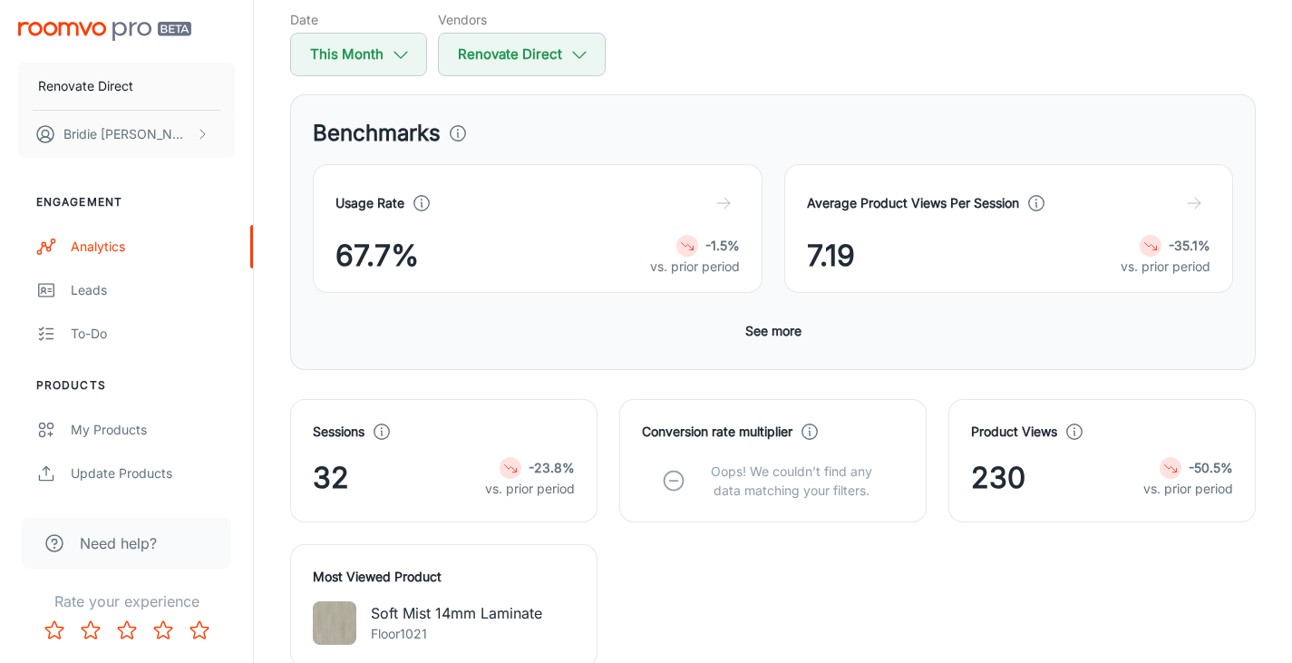
scroll to position [127, 0]
